Goal: Transaction & Acquisition: Purchase product/service

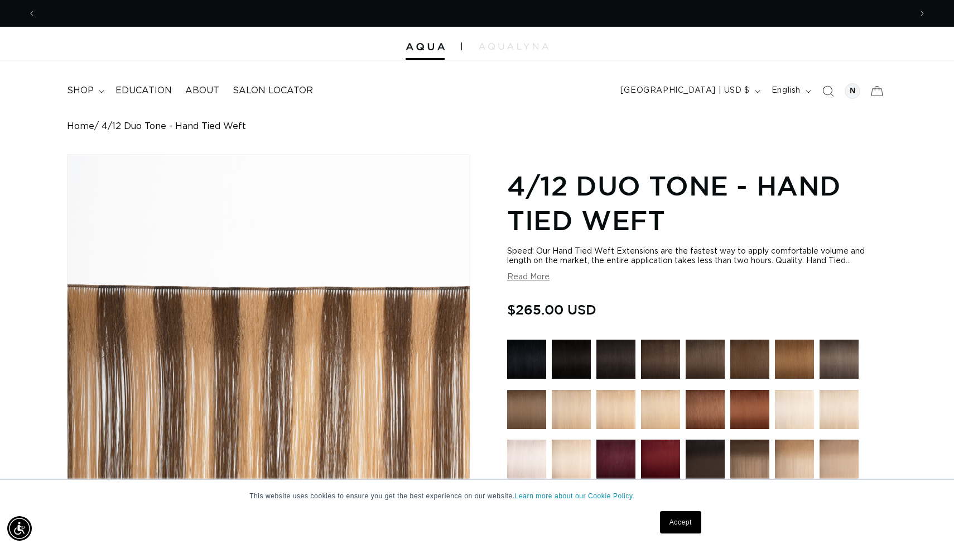
scroll to position [0, 1750]
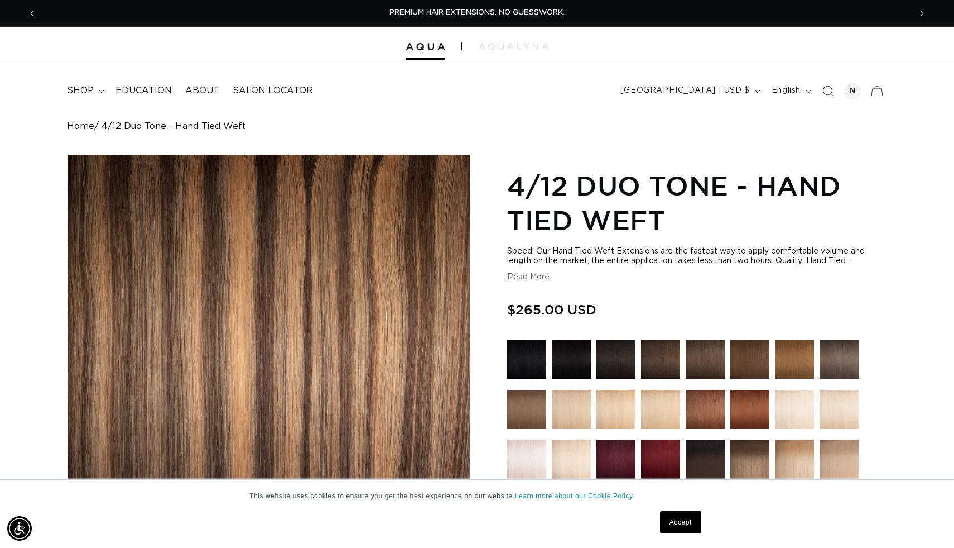
click at [528, 275] on button "Read More" at bounding box center [528, 276] width 42 height 9
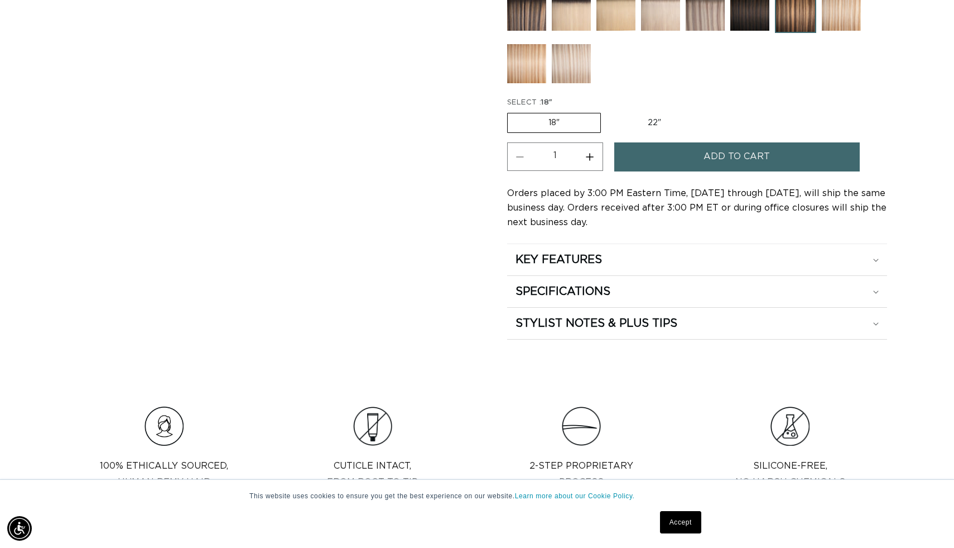
scroll to position [718, 0]
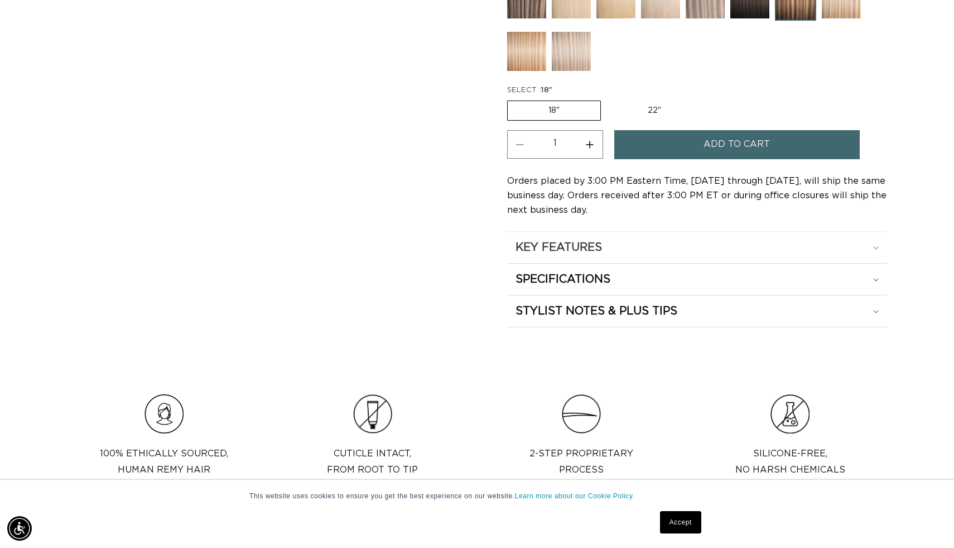
click at [593, 255] on h2 "KEY FEATURES" at bounding box center [559, 247] width 87 height 15
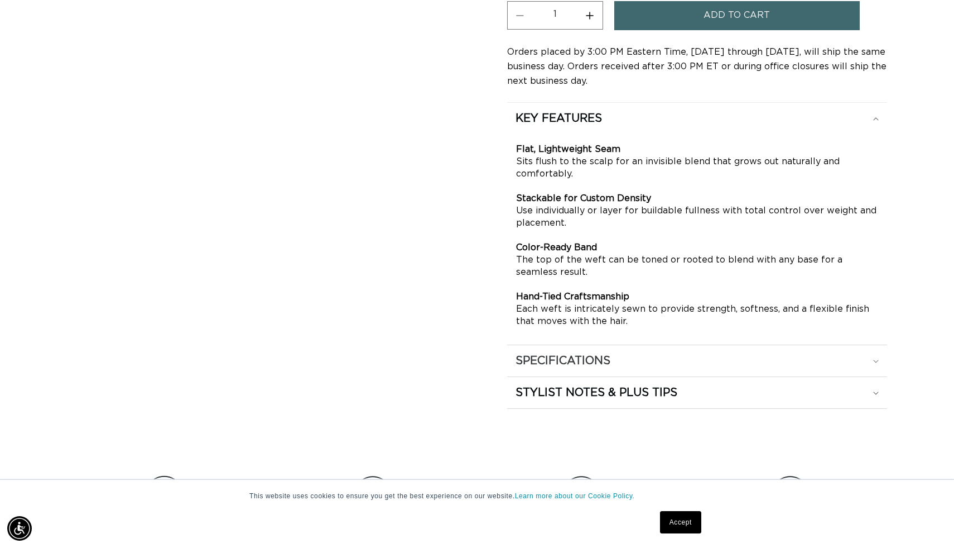
scroll to position [0, 0]
click at [579, 368] on h2 "SPECIFICATIONS" at bounding box center [563, 360] width 95 height 15
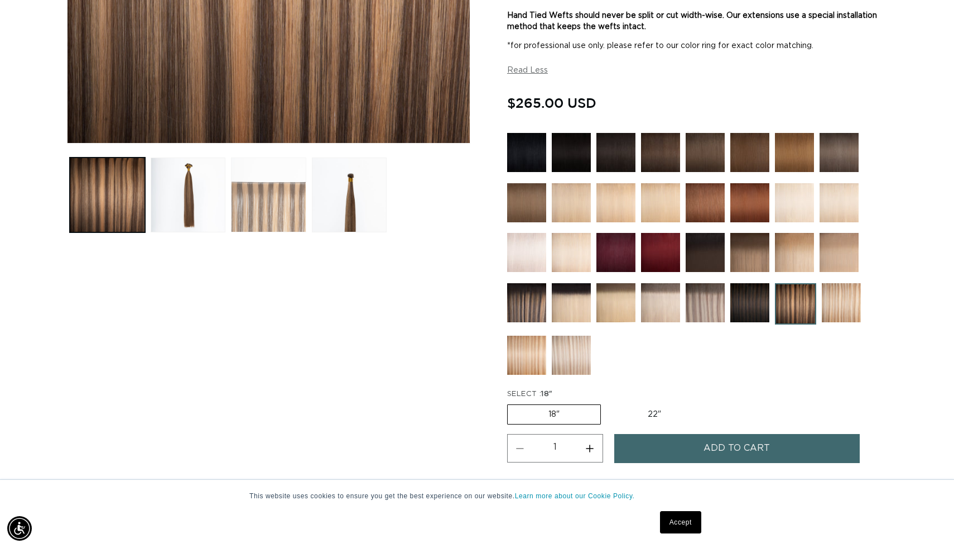
scroll to position [0, 875]
click at [267, 204] on button "Load image 3 in gallery view" at bounding box center [268, 194] width 75 height 75
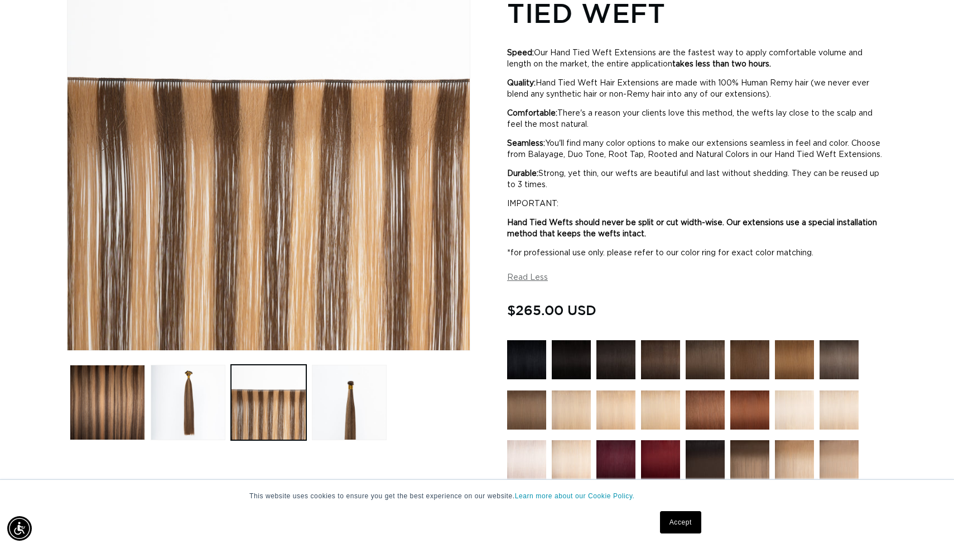
scroll to position [154, 0]
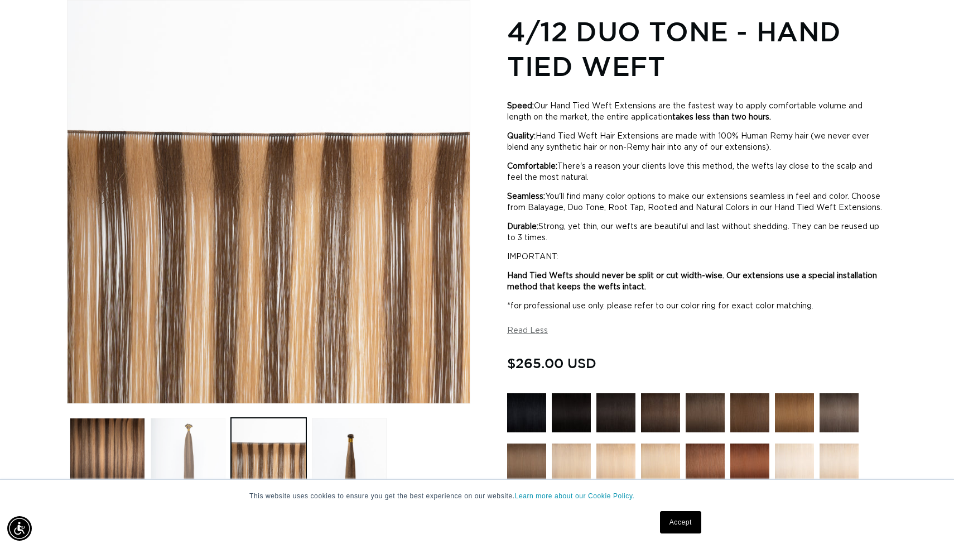
click at [207, 443] on button "Load image 2 in gallery view" at bounding box center [188, 454] width 75 height 75
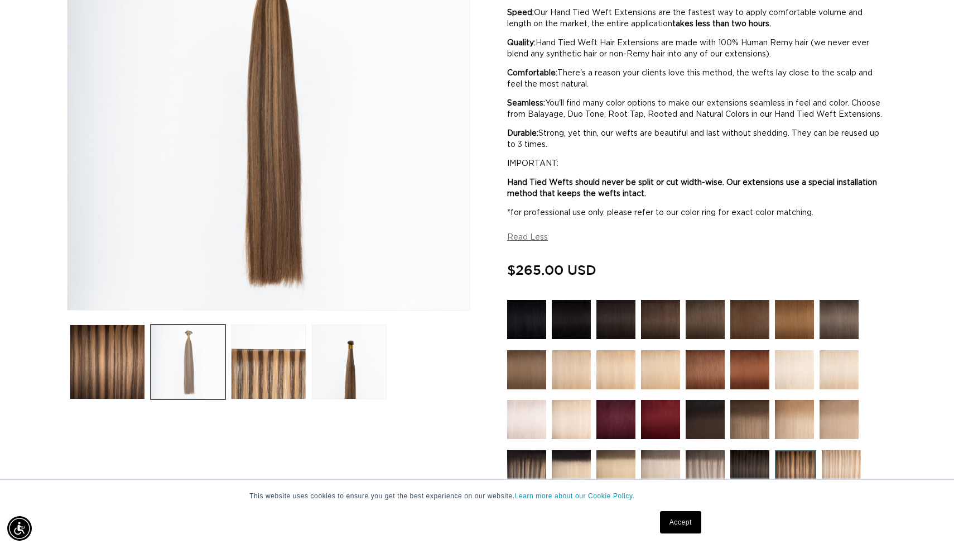
scroll to position [252, 0]
